Goal: Navigation & Orientation: Go to known website

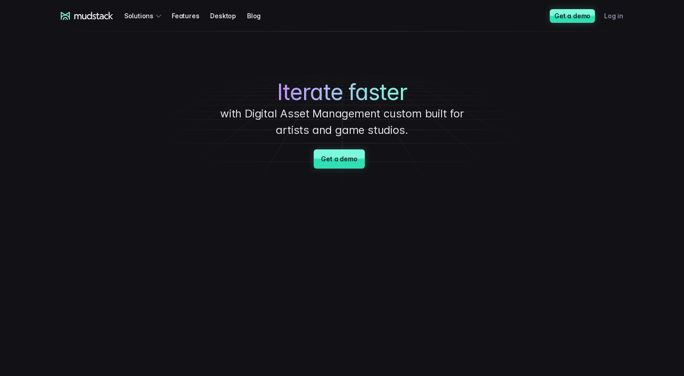
click at [609, 19] on link "Log in" at bounding box center [619, 15] width 30 height 17
